Goal: Transaction & Acquisition: Book appointment/travel/reservation

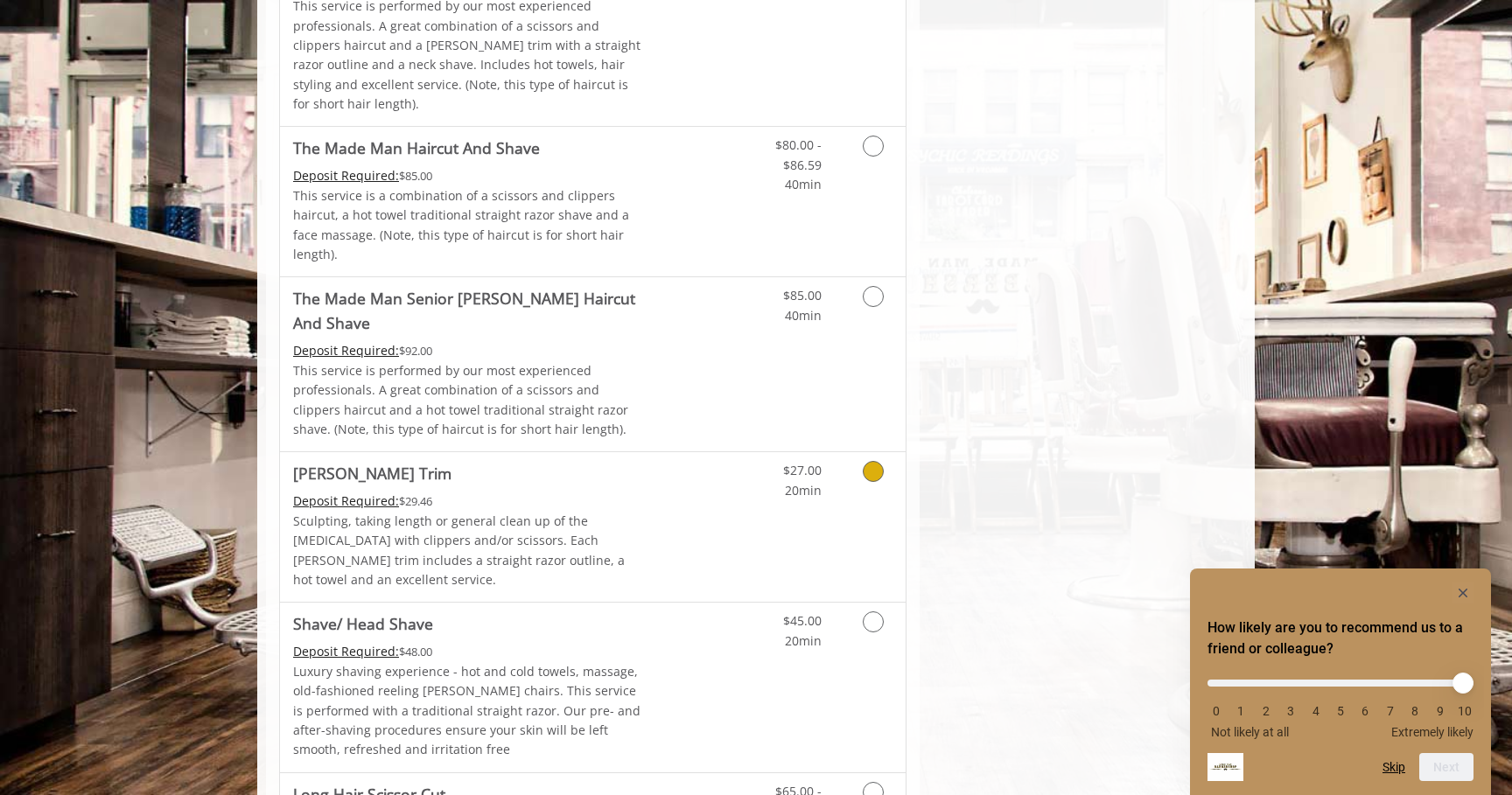
click at [667, 452] on link "Discounted Price" at bounding box center [697, 526] width 104 height 149
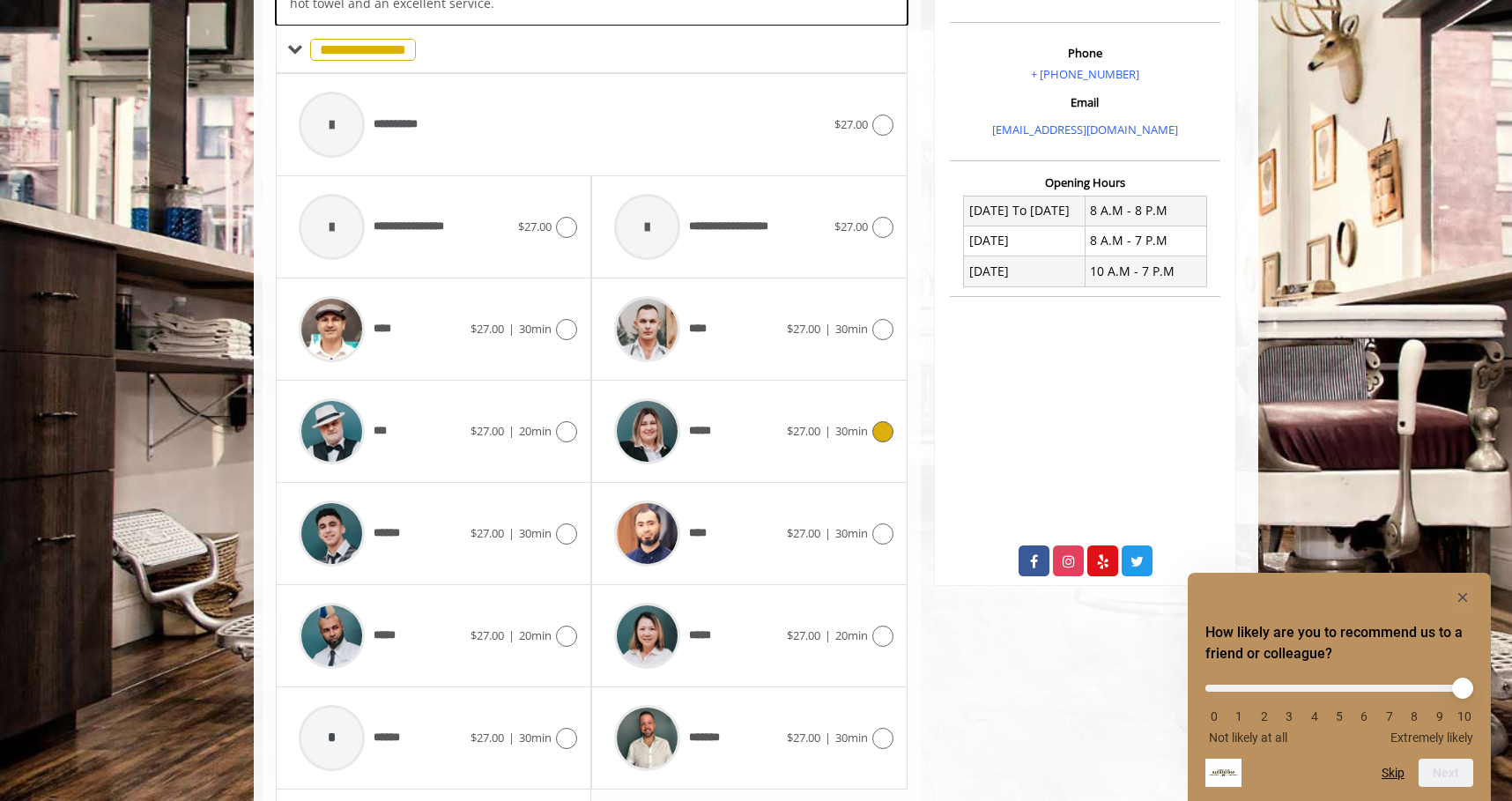
scroll to position [521, 0]
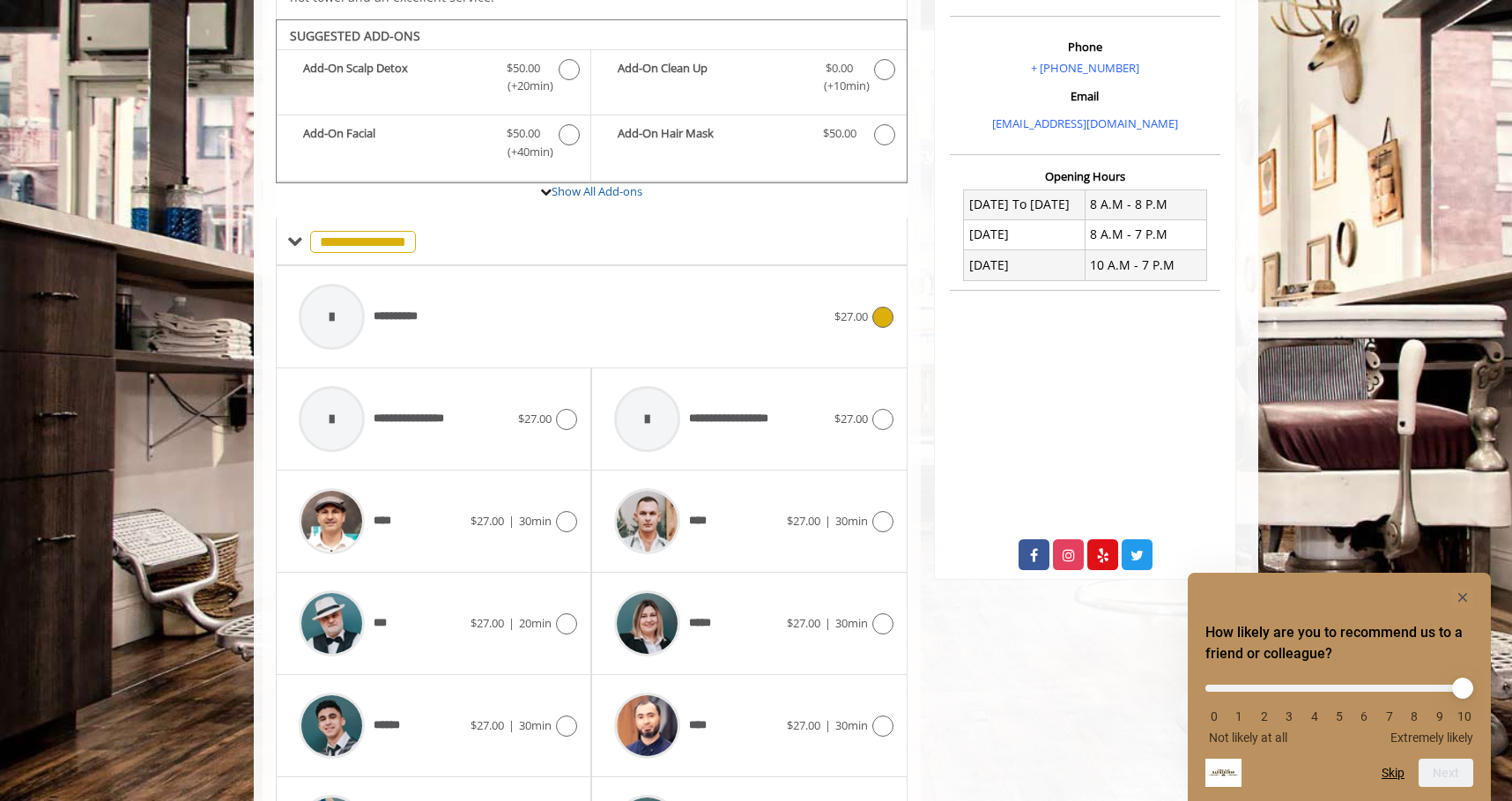
click at [393, 307] on span "**********" at bounding box center [403, 316] width 60 height 18
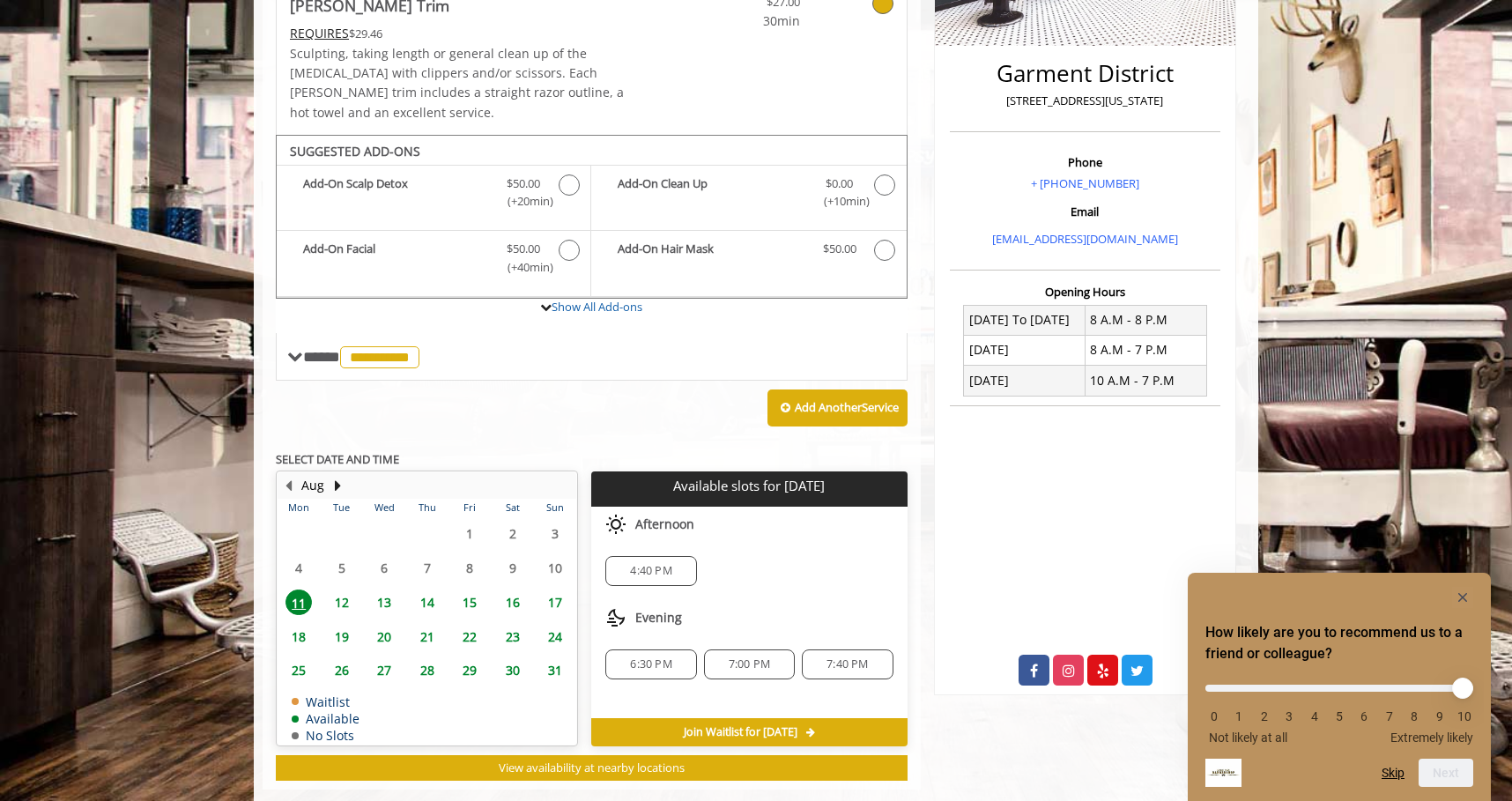
scroll to position [418, 0]
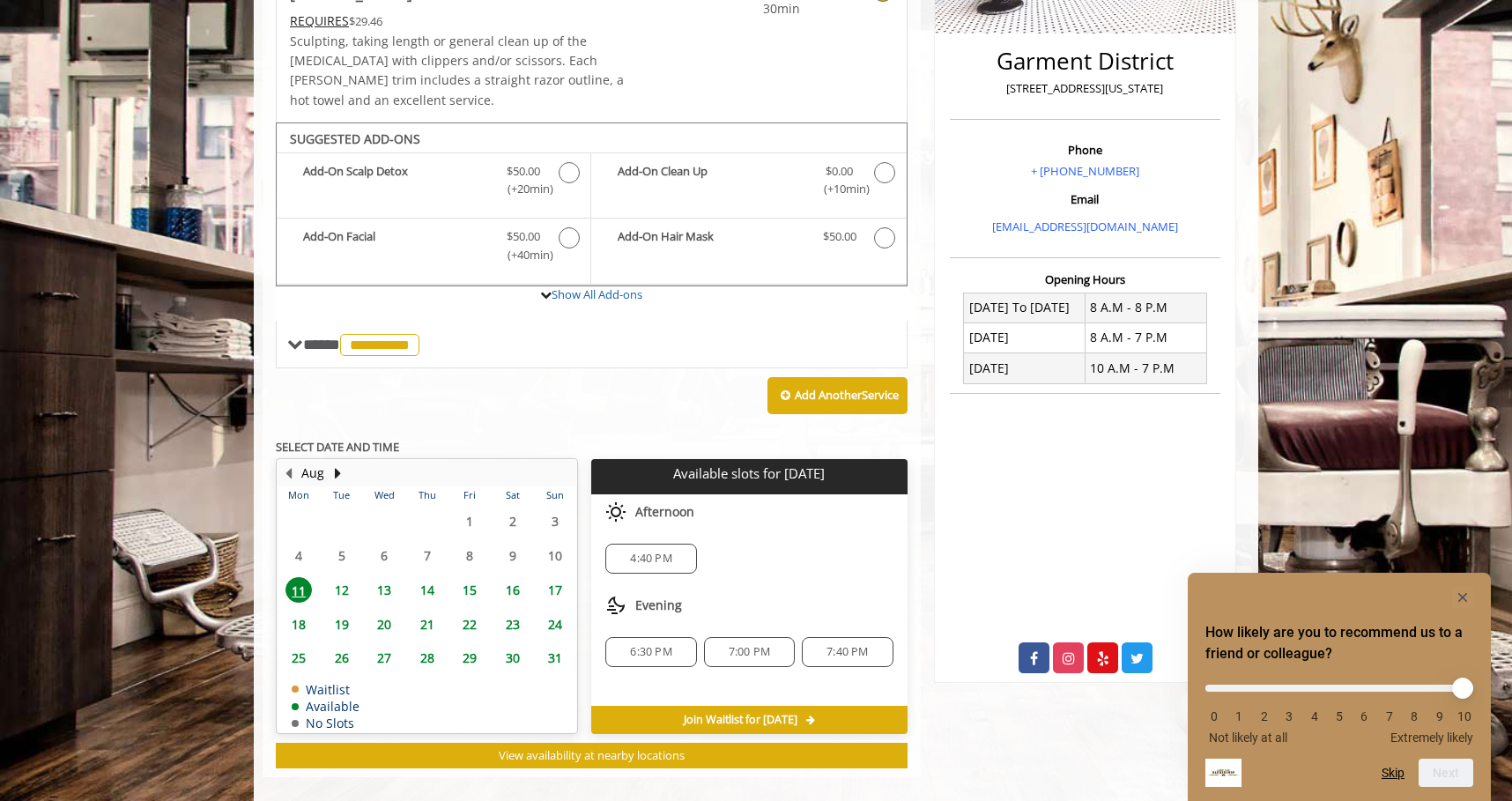
click at [658, 544] on div "4:40 PM" at bounding box center [651, 559] width 91 height 30
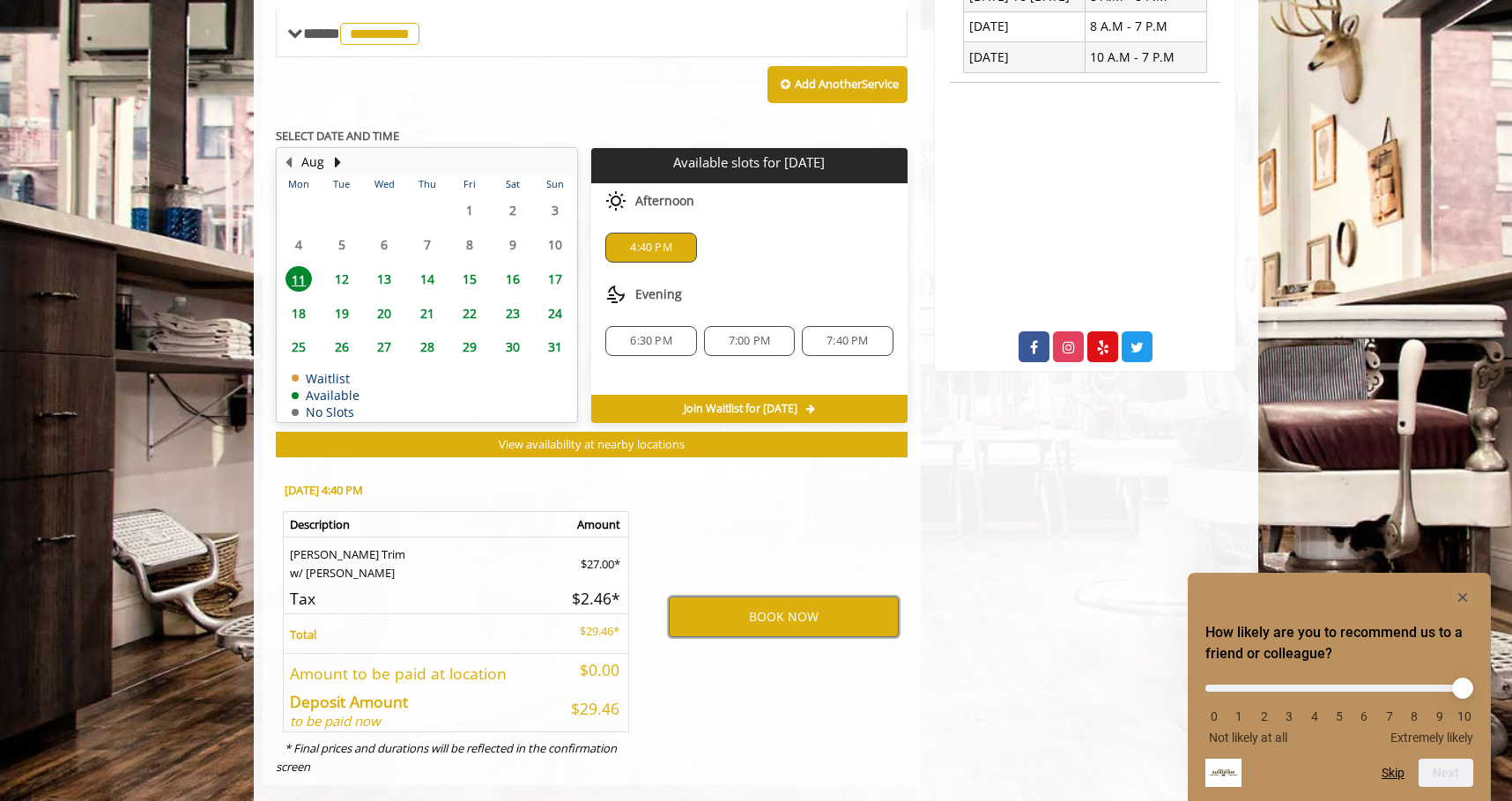
scroll to position [736, 0]
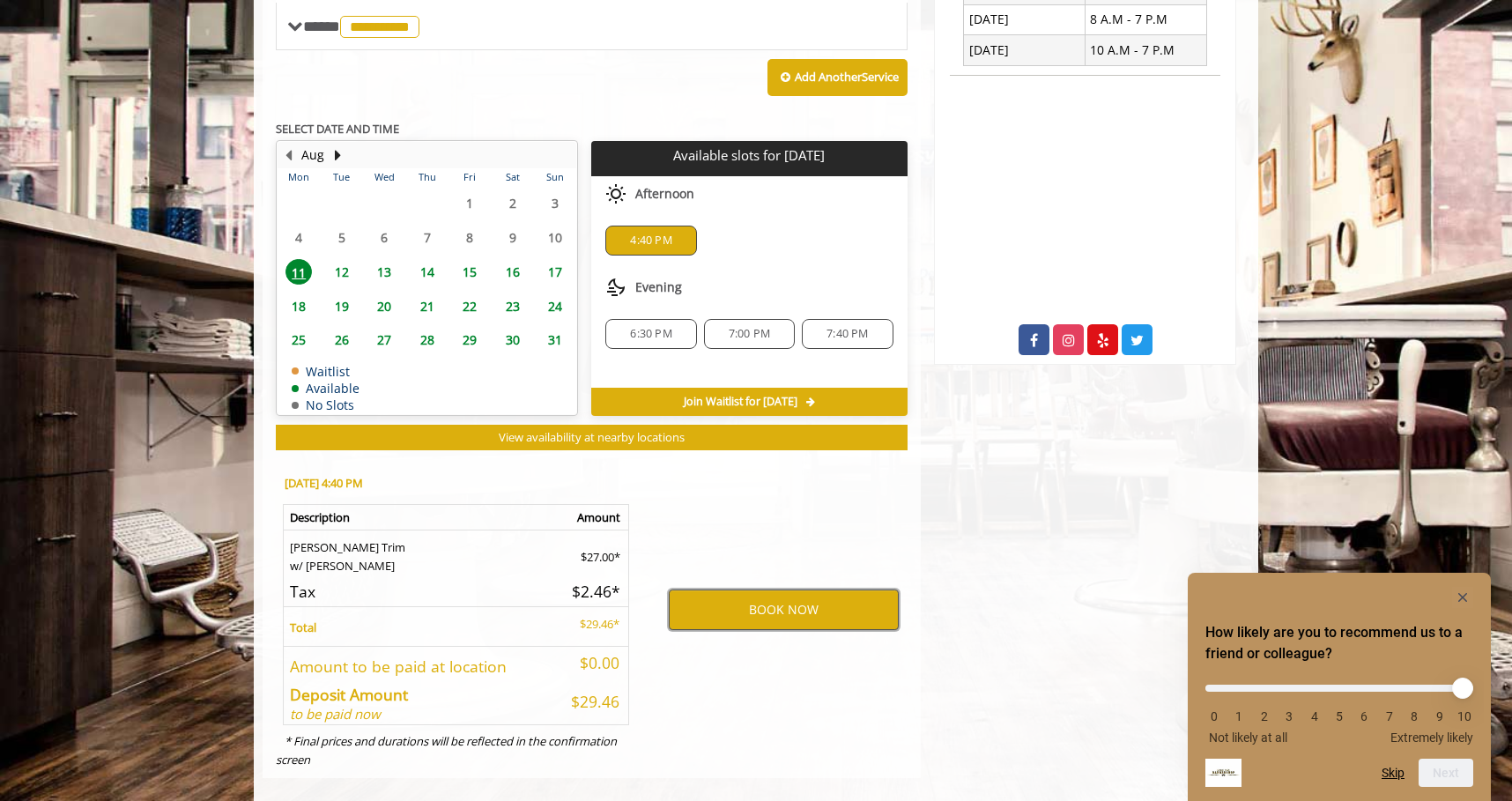
click at [778, 590] on button "BOOK NOW" at bounding box center [783, 610] width 230 height 41
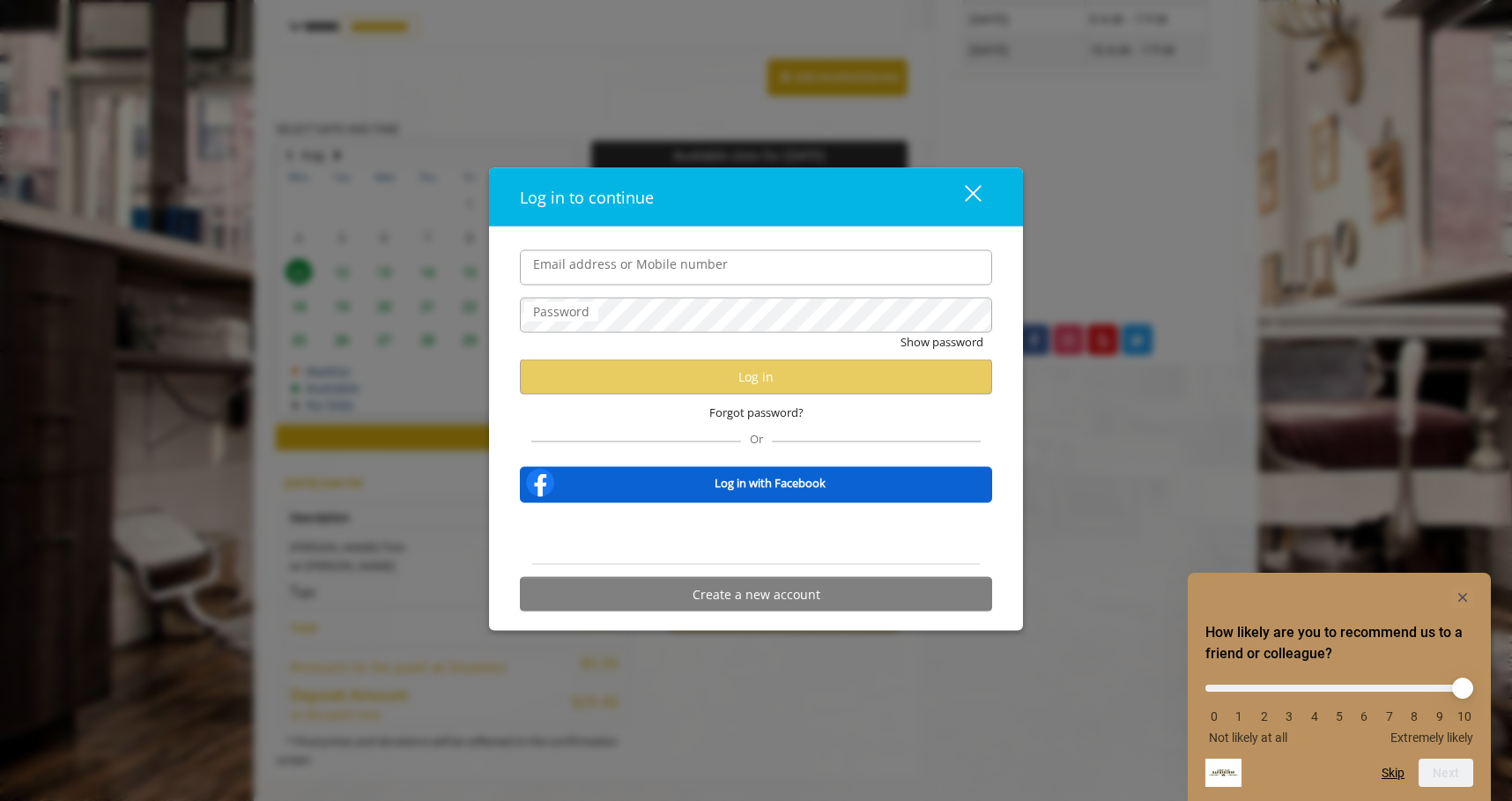
click at [698, 287] on form "Email address or Mobile number Password Show password Log in Forgot password? O…" at bounding box center [755, 434] width 472 height 371
click at [699, 272] on label "Email address or Mobile number" at bounding box center [630, 264] width 212 height 19
click at [699, 272] on input "Email address or Mobile number" at bounding box center [755, 267] width 472 height 35
click at [699, 272] on label "Email address or Mobile number" at bounding box center [630, 264] width 212 height 19
click at [699, 272] on input "Email address or Mobile number" at bounding box center [755, 267] width 472 height 35
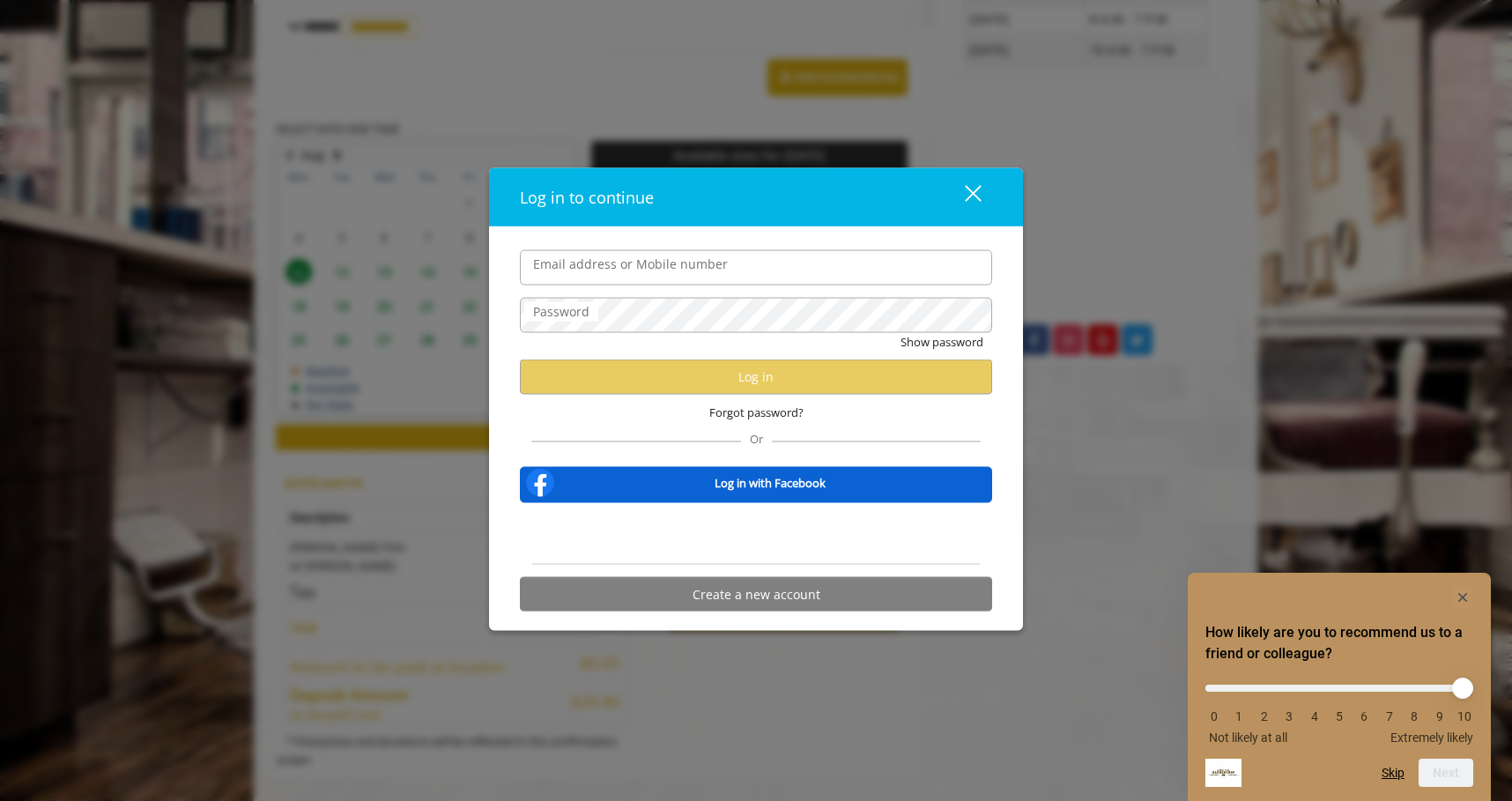
click at [701, 293] on form "Email address or Mobile number Password Show password Log in Forgot password? O…" at bounding box center [755, 434] width 472 height 371
click at [699, 272] on label "Email address or Mobile number" at bounding box center [630, 264] width 212 height 19
click at [699, 272] on input "Email address or Mobile number" at bounding box center [755, 267] width 472 height 35
type input "**********"
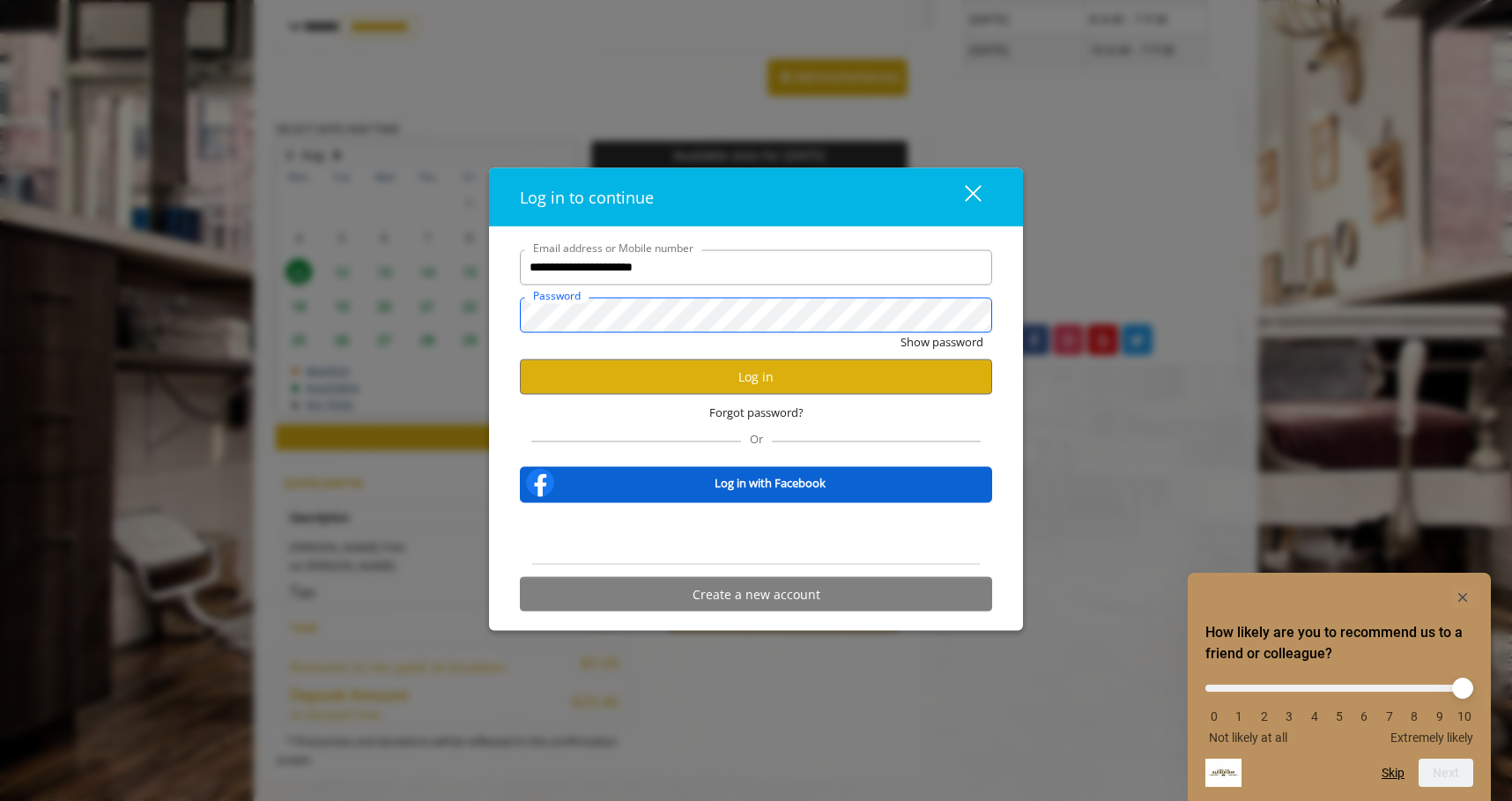
click at [900, 333] on button "Show password" at bounding box center [941, 341] width 82 height 18
click at [712, 365] on button "Log in" at bounding box center [755, 376] width 472 height 34
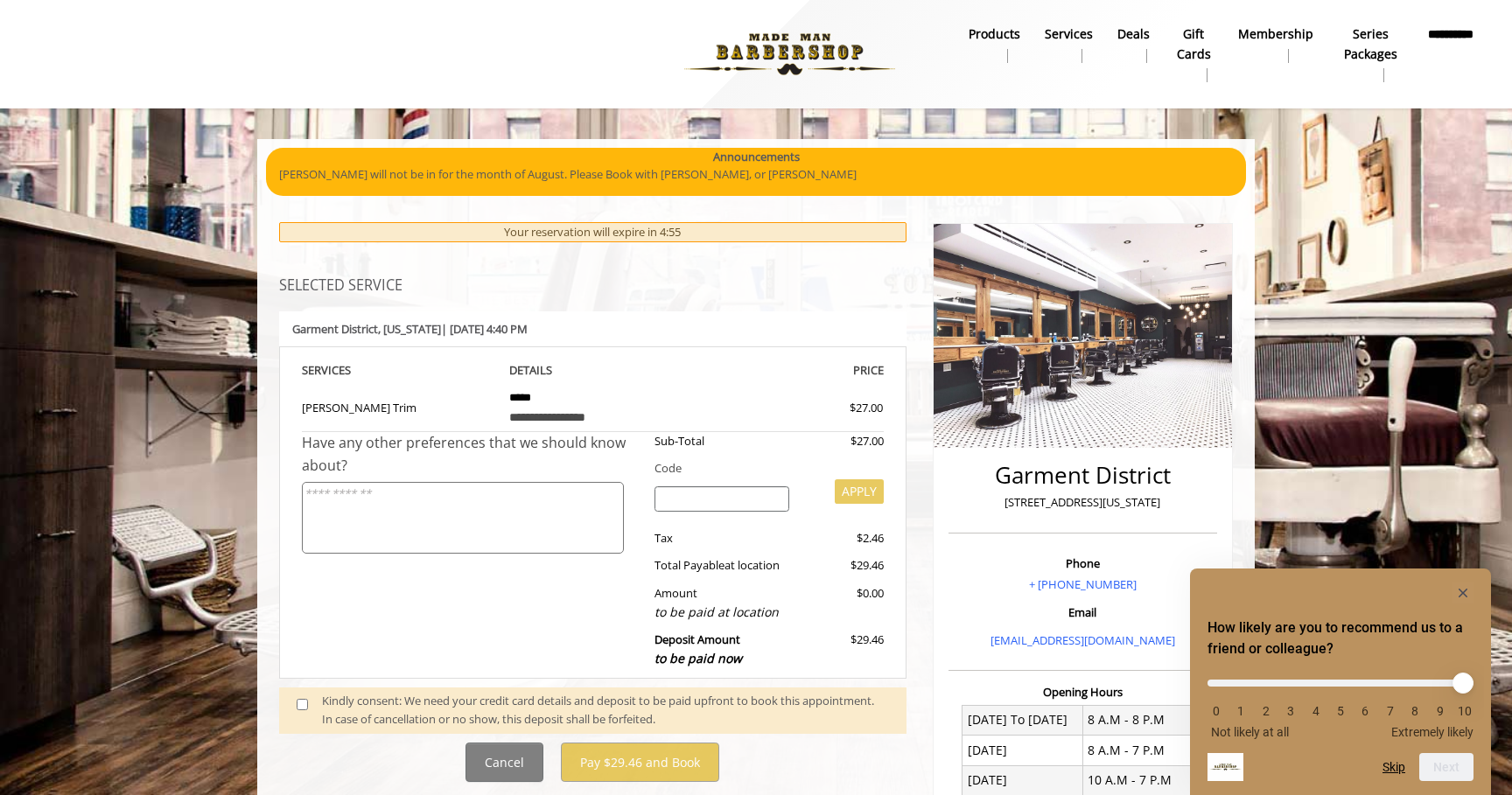
scroll to position [342, 0]
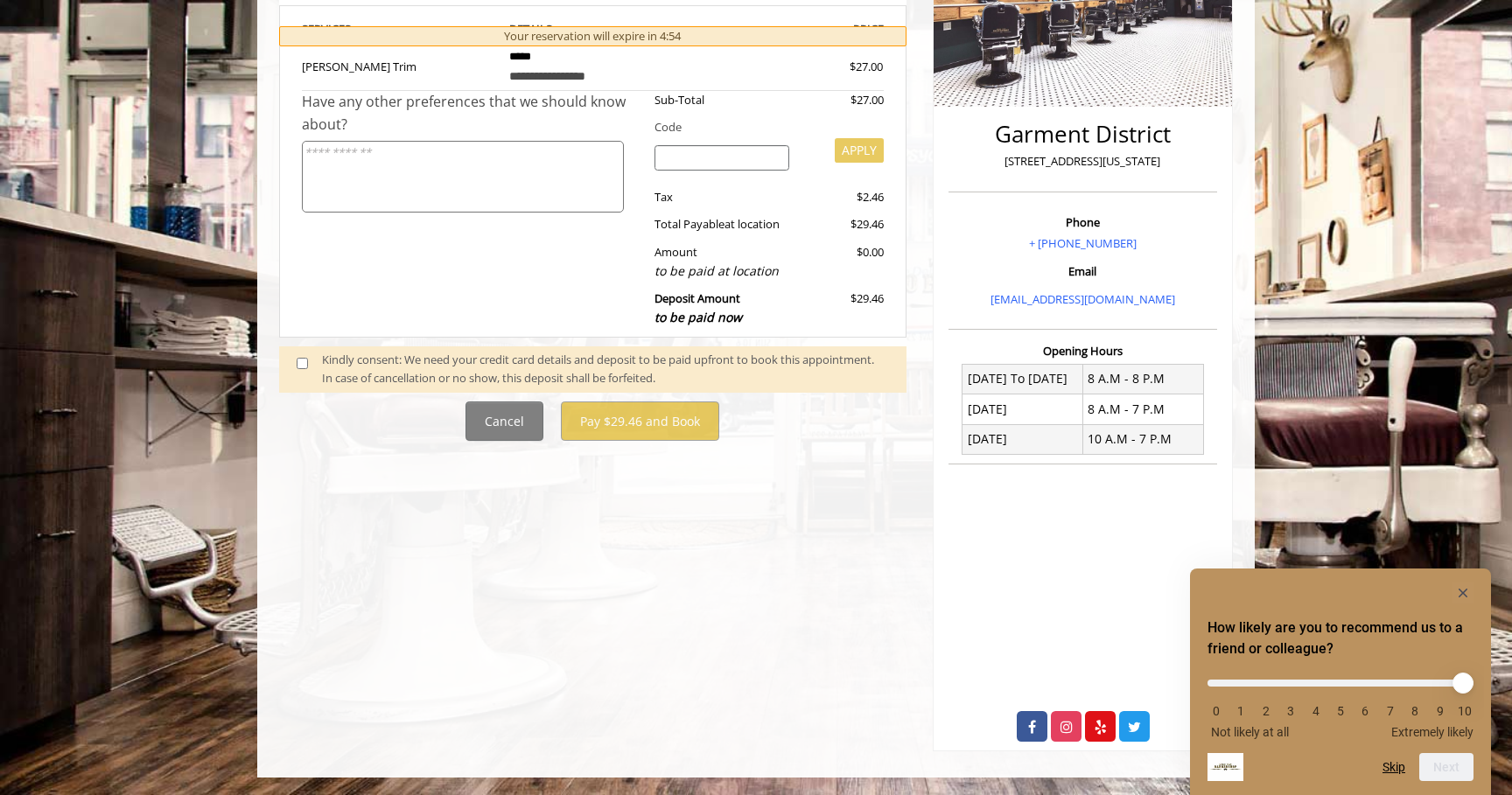
click at [351, 363] on div "Kindly consent: We need your credit card details and deposit to be paid upfront…" at bounding box center [605, 370] width 567 height 37
click at [320, 363] on span at bounding box center [310, 370] width 52 height 37
click at [309, 361] on span at bounding box center [310, 370] width 52 height 37
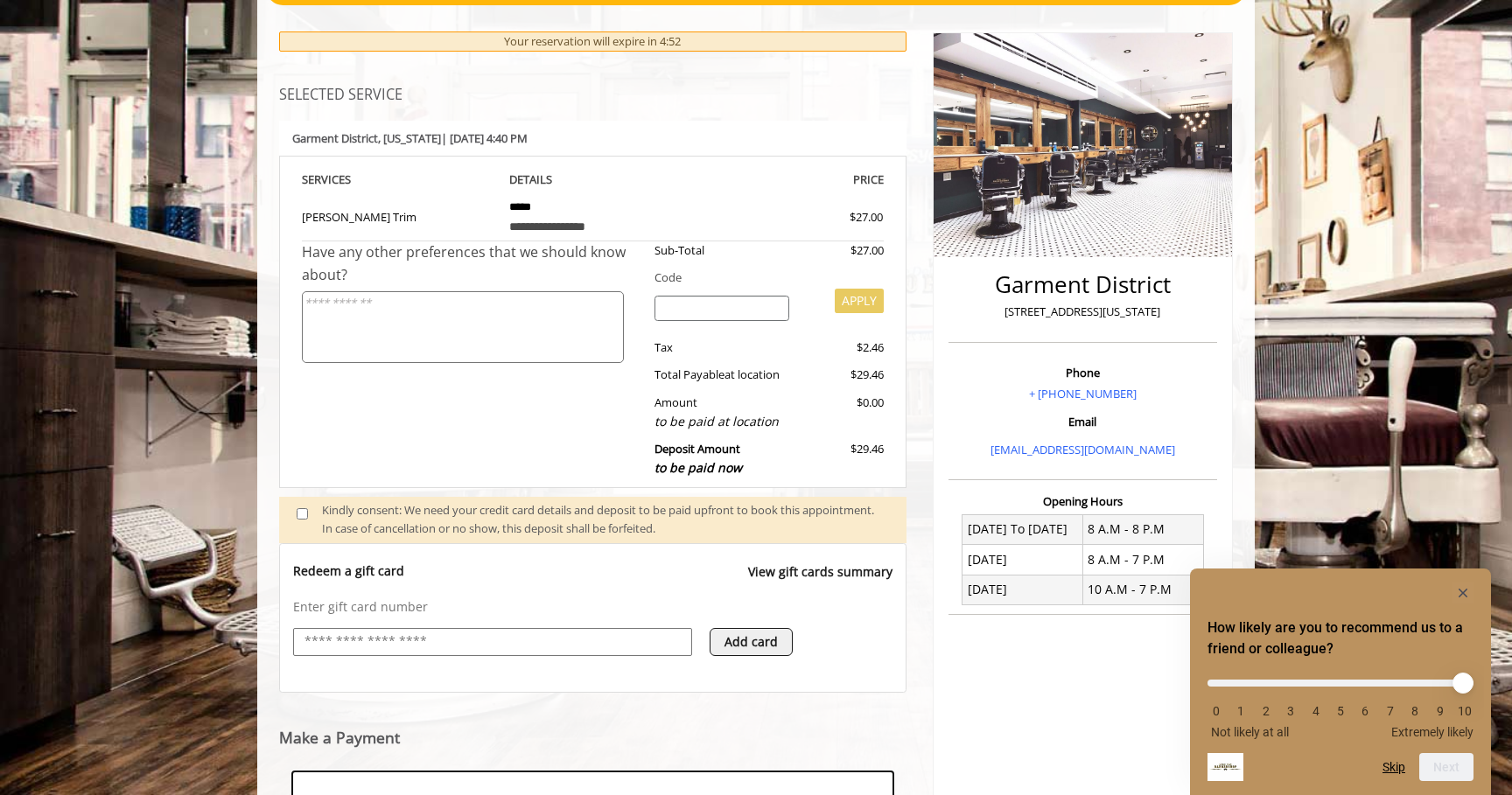
scroll to position [458, 0]
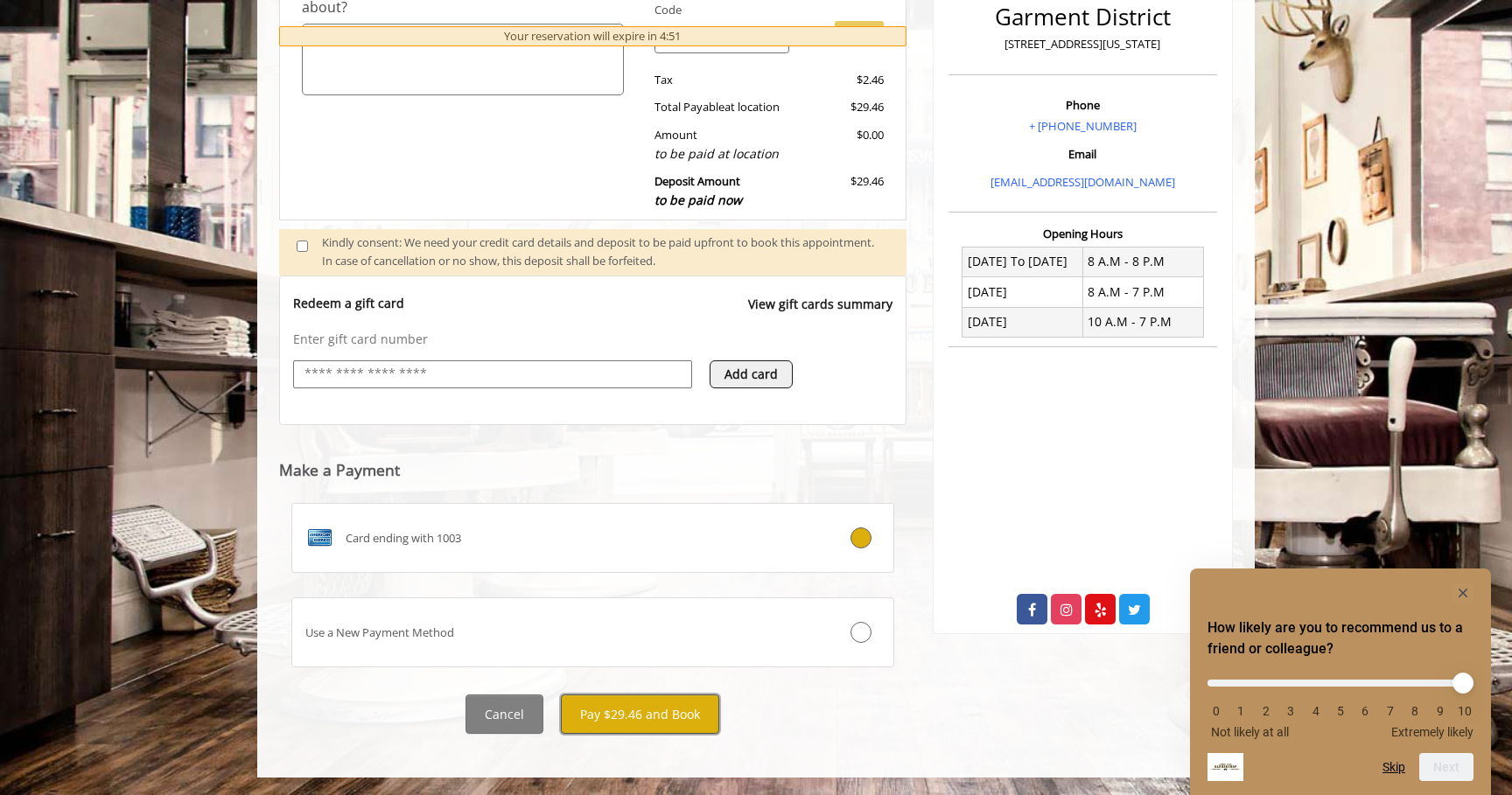
click at [669, 707] on button "Pay $29.46 and Book" at bounding box center [640, 714] width 159 height 39
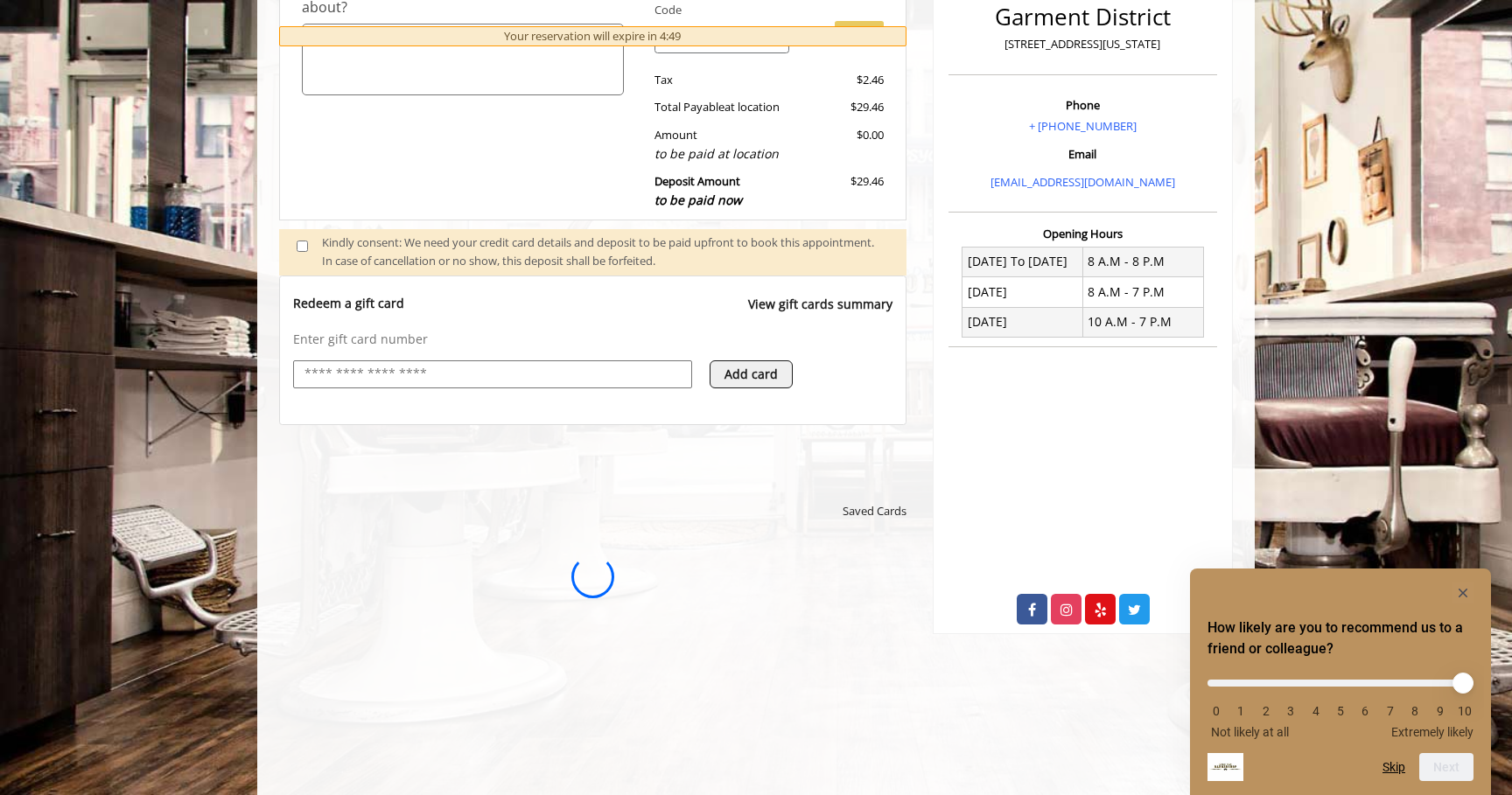
scroll to position [0, 0]
